Goal: Task Accomplishment & Management: Use online tool/utility

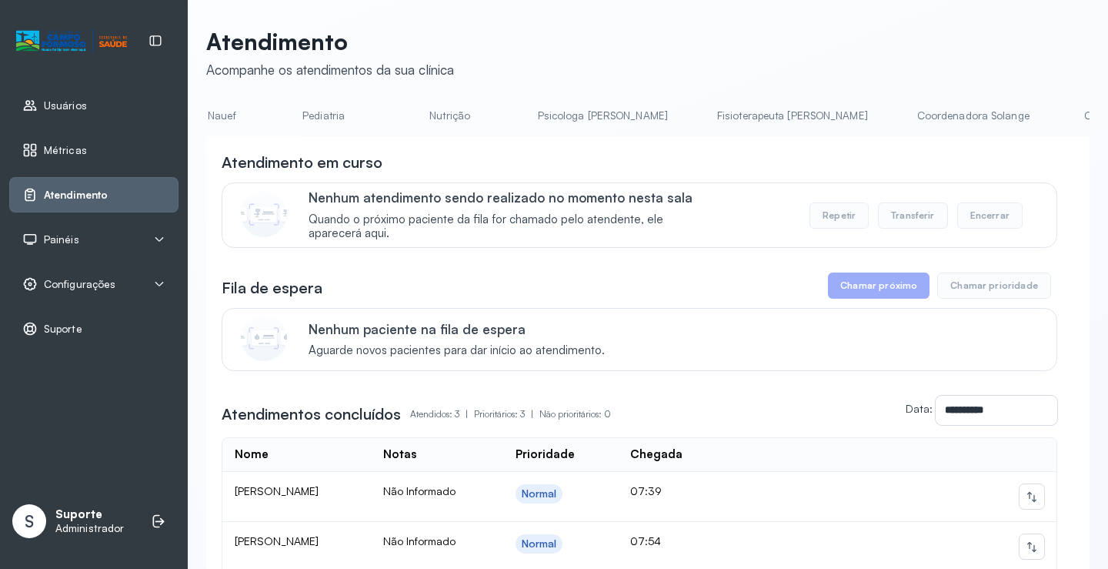
scroll to position [0, 677]
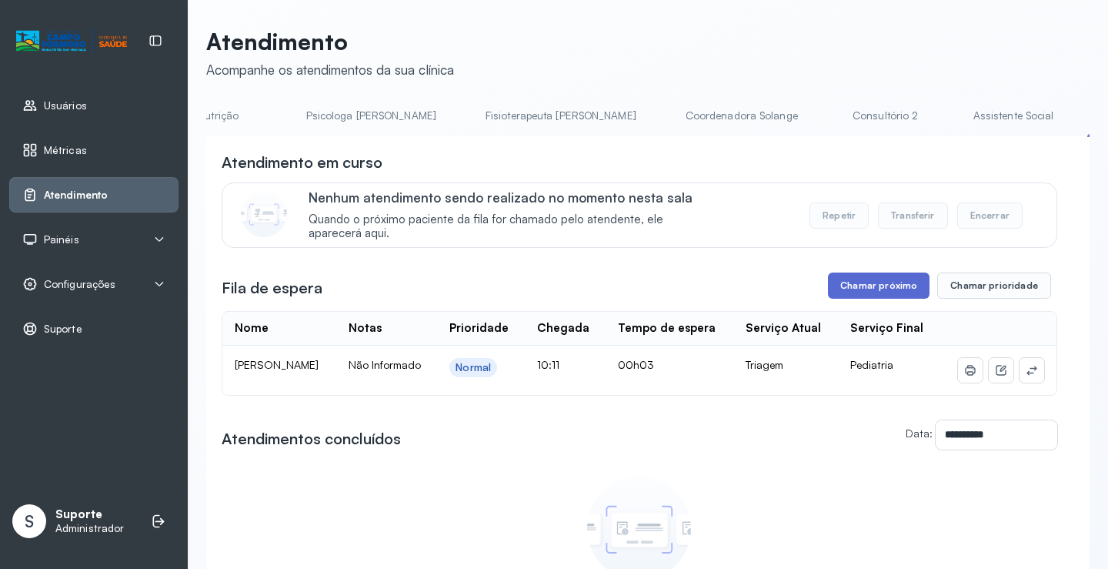
click at [884, 299] on button "Chamar próximo" at bounding box center [879, 285] width 102 height 26
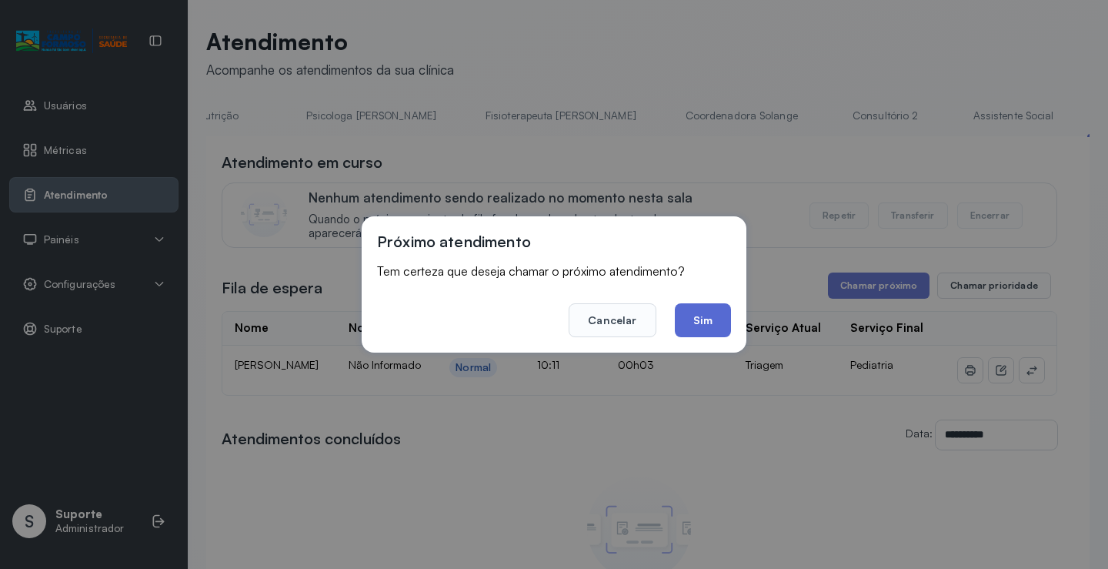
click at [701, 318] on button "Sim" at bounding box center [703, 320] width 56 height 34
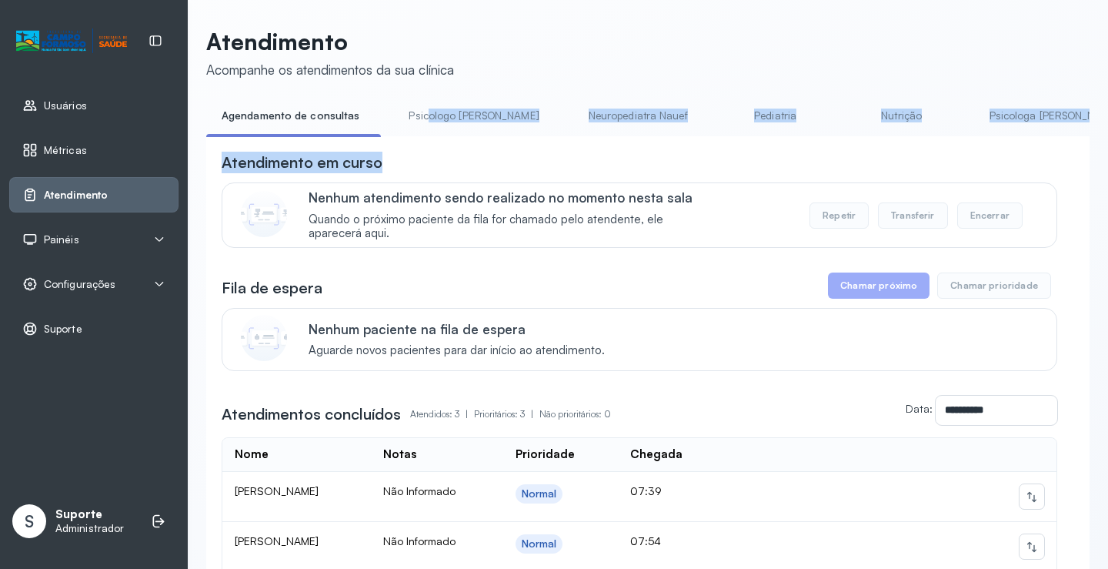
drag, startPoint x: 446, startPoint y: 135, endPoint x: 502, endPoint y: 148, distance: 57.7
click at [502, 148] on div "**********" at bounding box center [648, 411] width 884 height 617
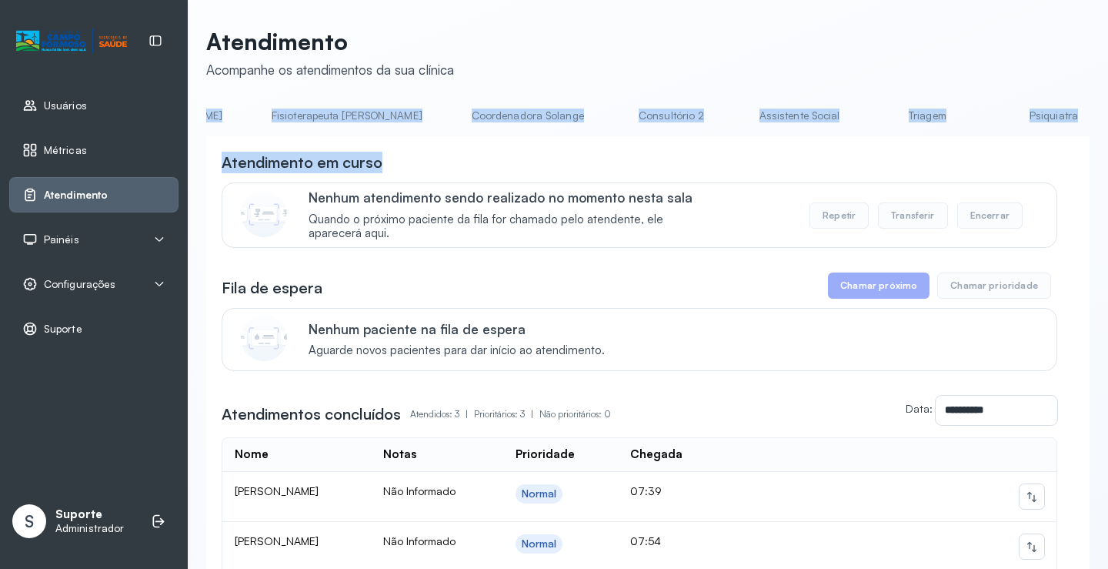
scroll to position [0, 904]
click at [867, 114] on link "Triagem" at bounding box center [921, 115] width 108 height 25
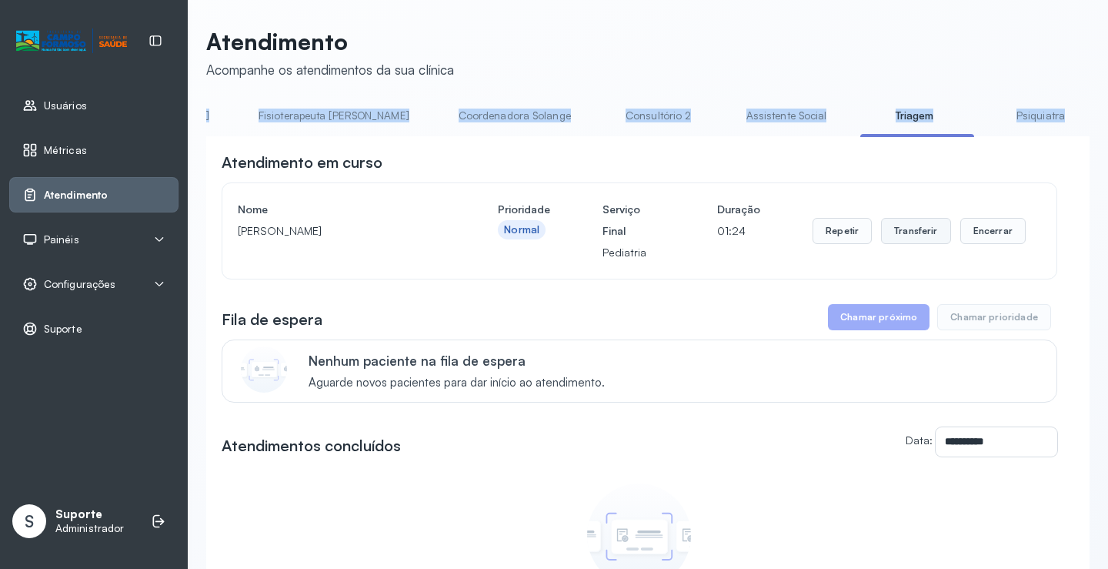
click at [915, 239] on button "Transferir" at bounding box center [916, 231] width 70 height 26
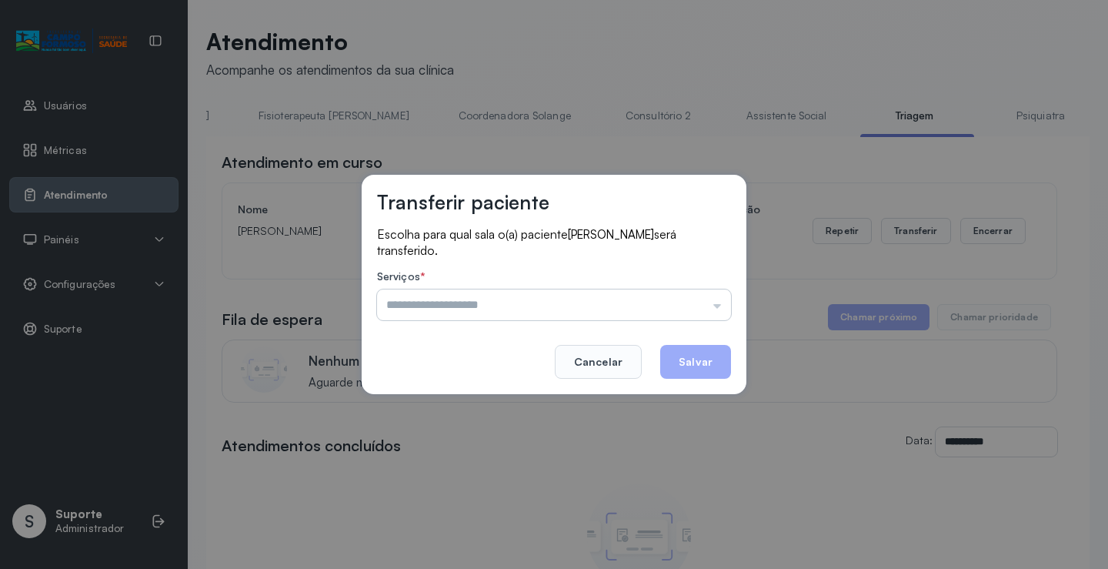
click at [719, 307] on input "text" at bounding box center [554, 304] width 354 height 31
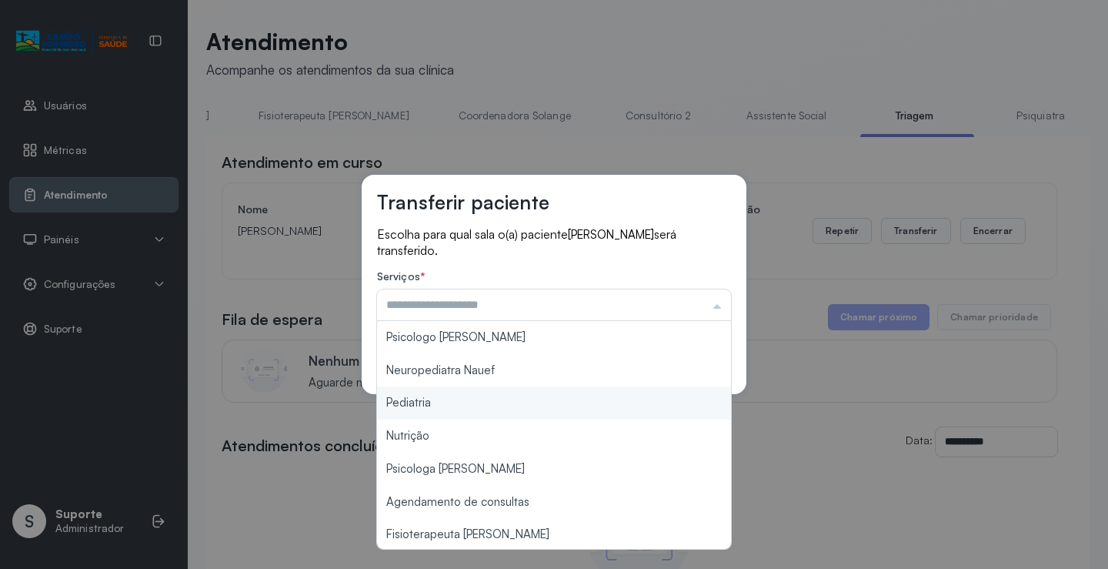
type input "*********"
click at [474, 404] on div "Transferir paciente Escolha para qual sala o(a) paciente ANNA JULIA SANTOS SILV…" at bounding box center [554, 284] width 1108 height 569
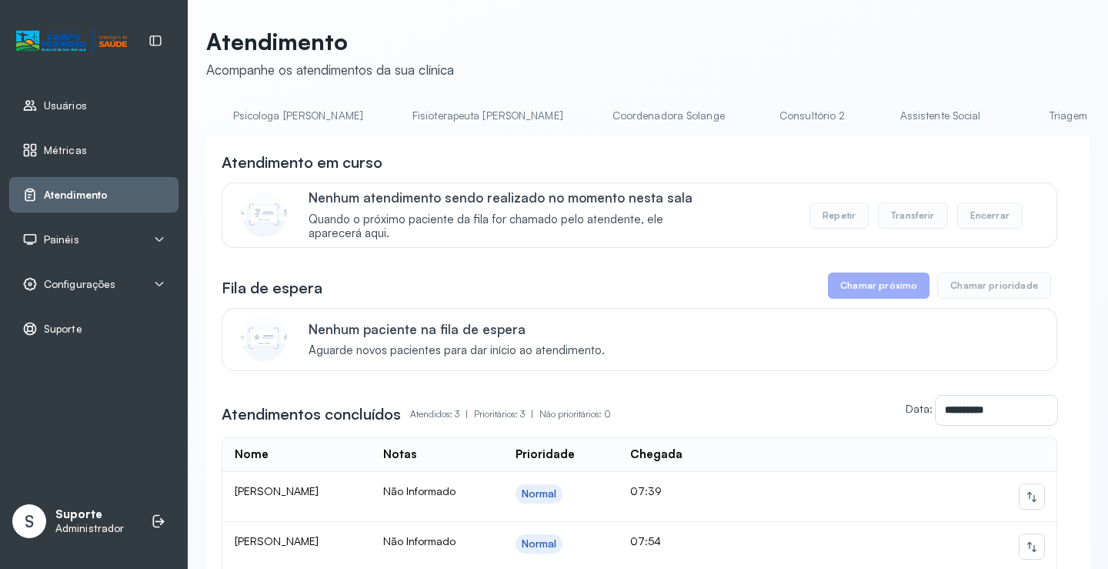
scroll to position [0, 764]
click at [1007, 112] on link "Triagem" at bounding box center [1061, 115] width 108 height 25
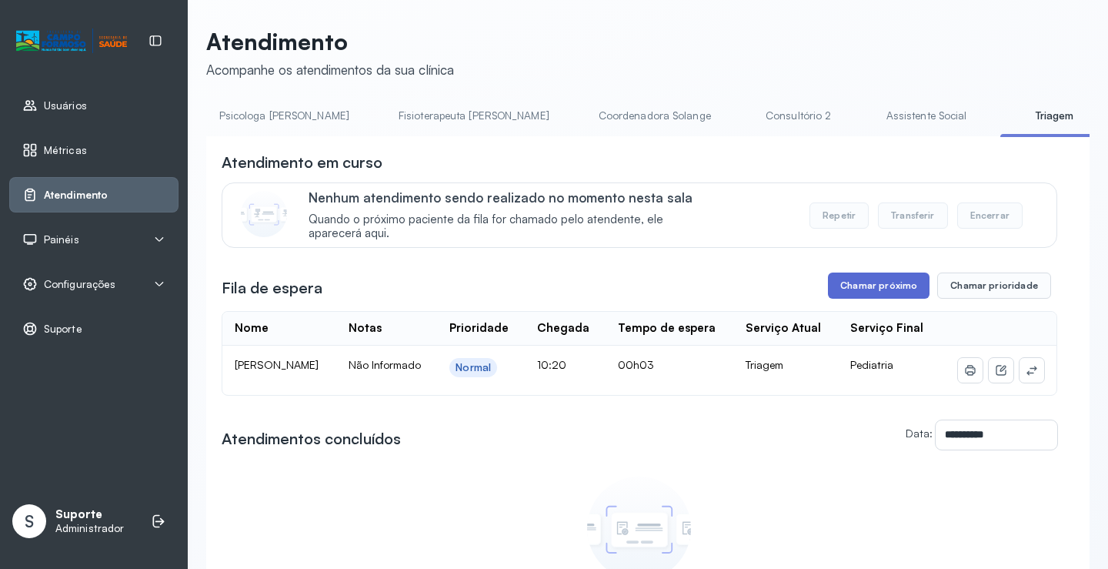
click at [880, 287] on button "Chamar próximo" at bounding box center [879, 285] width 102 height 26
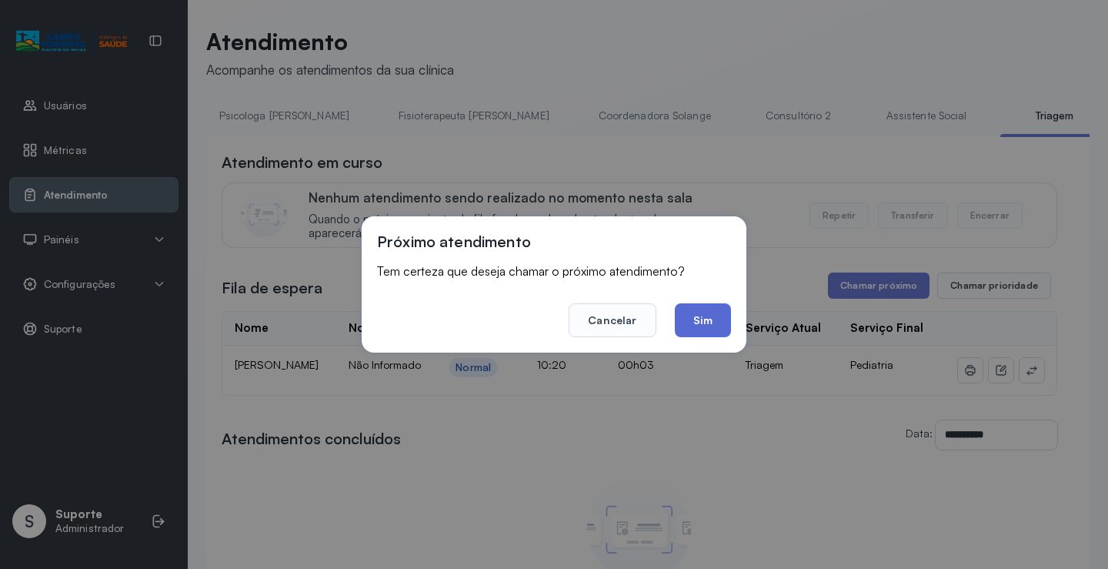
click at [696, 319] on button "Sim" at bounding box center [703, 320] width 56 height 34
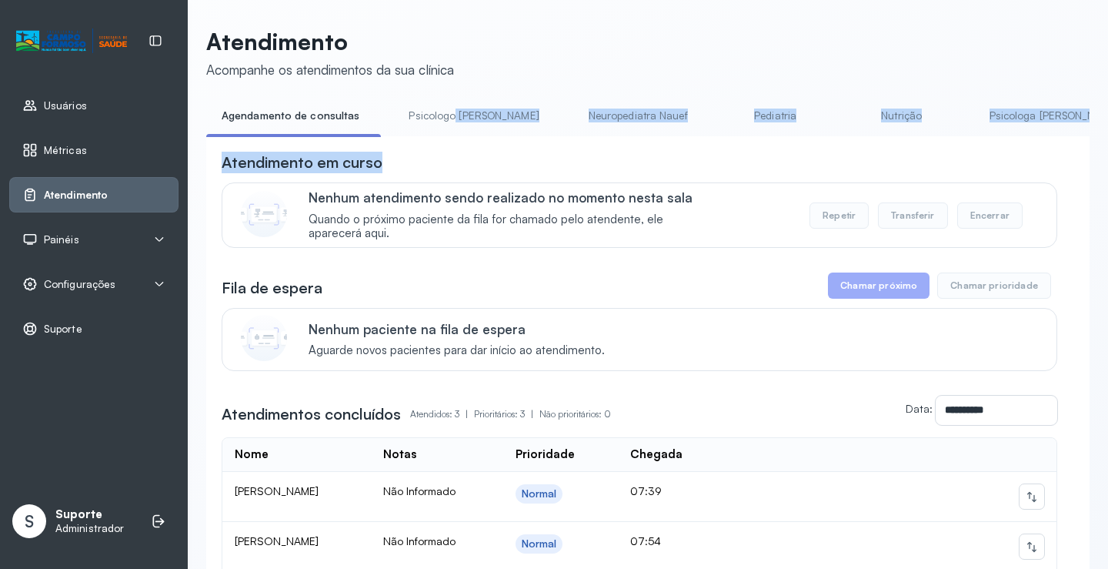
drag, startPoint x: 423, startPoint y: 143, endPoint x: 449, endPoint y: 138, distance: 26.0
click at [449, 138] on div "**********" at bounding box center [648, 411] width 884 height 617
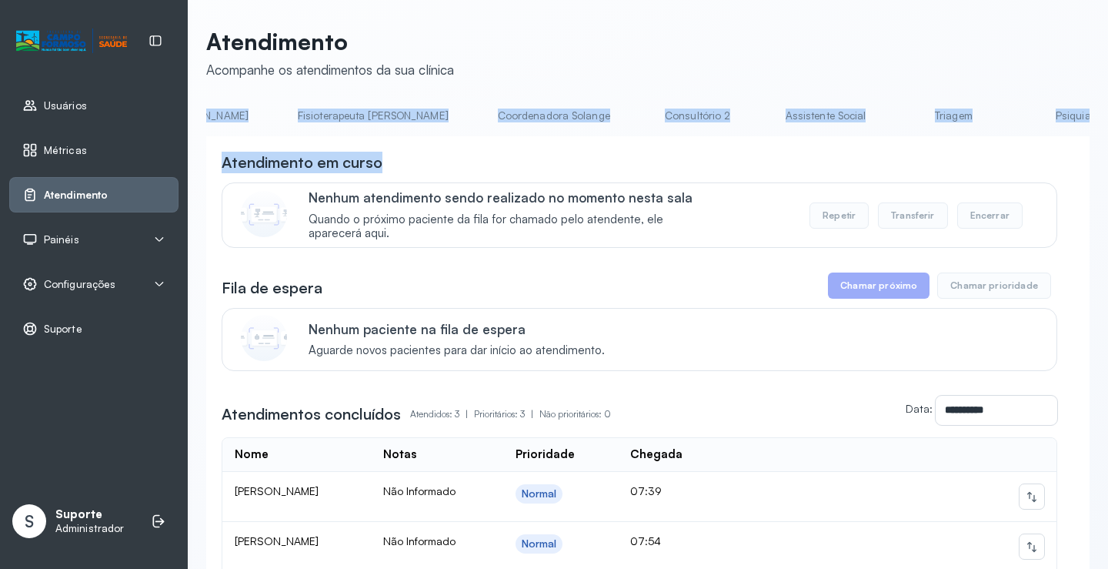
scroll to position [0, 986]
click at [785, 123] on link "Triagem" at bounding box center [839, 115] width 108 height 25
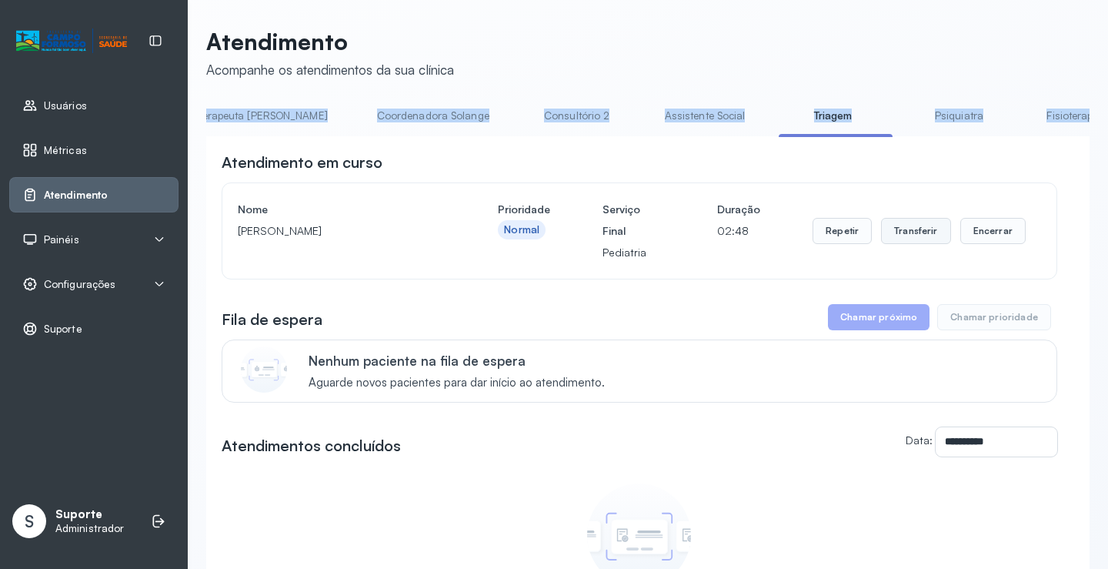
click at [913, 242] on button "Transferir" at bounding box center [916, 231] width 70 height 26
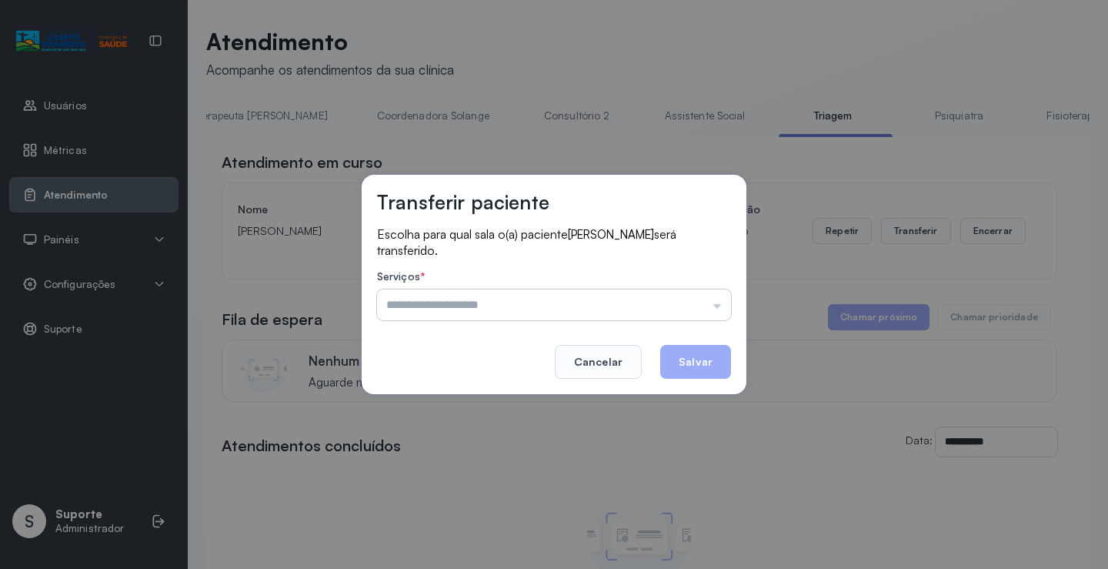
click at [718, 302] on input "text" at bounding box center [554, 304] width 354 height 31
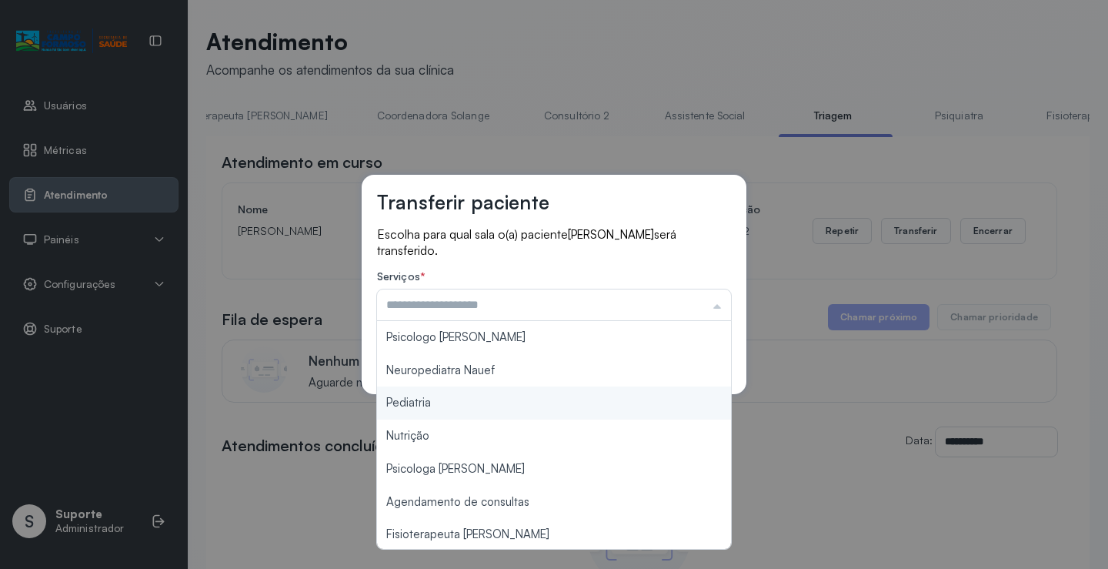
type input "*********"
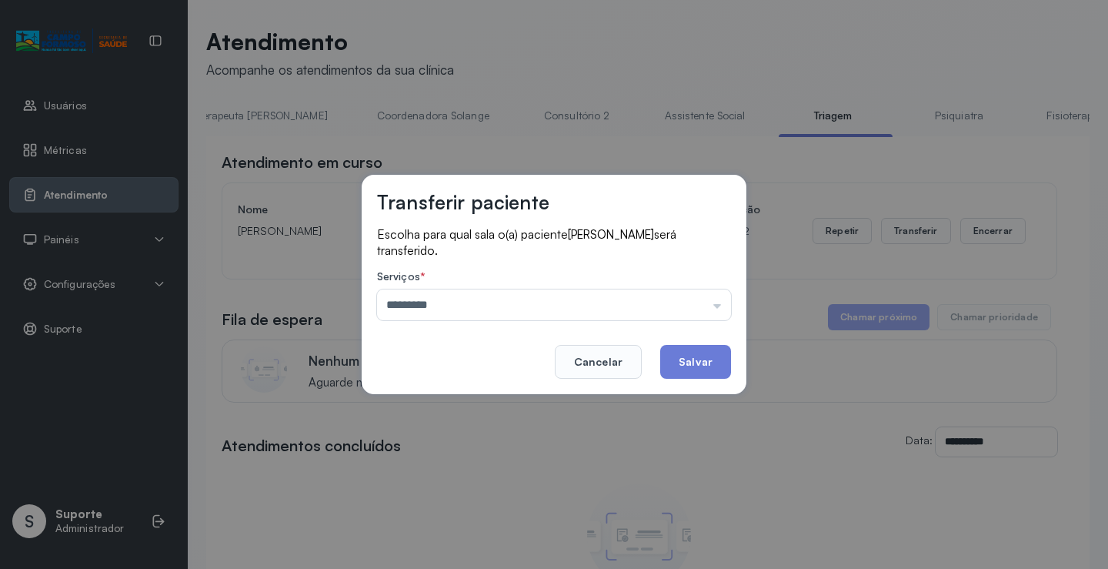
click at [450, 405] on div "Transferir paciente Escolha para qual sala o(a) paciente ALICIA ISADORA BEZERRA…" at bounding box center [554, 284] width 1108 height 569
click at [690, 359] on button "Salvar" at bounding box center [695, 362] width 71 height 34
